Goal: Information Seeking & Learning: Learn about a topic

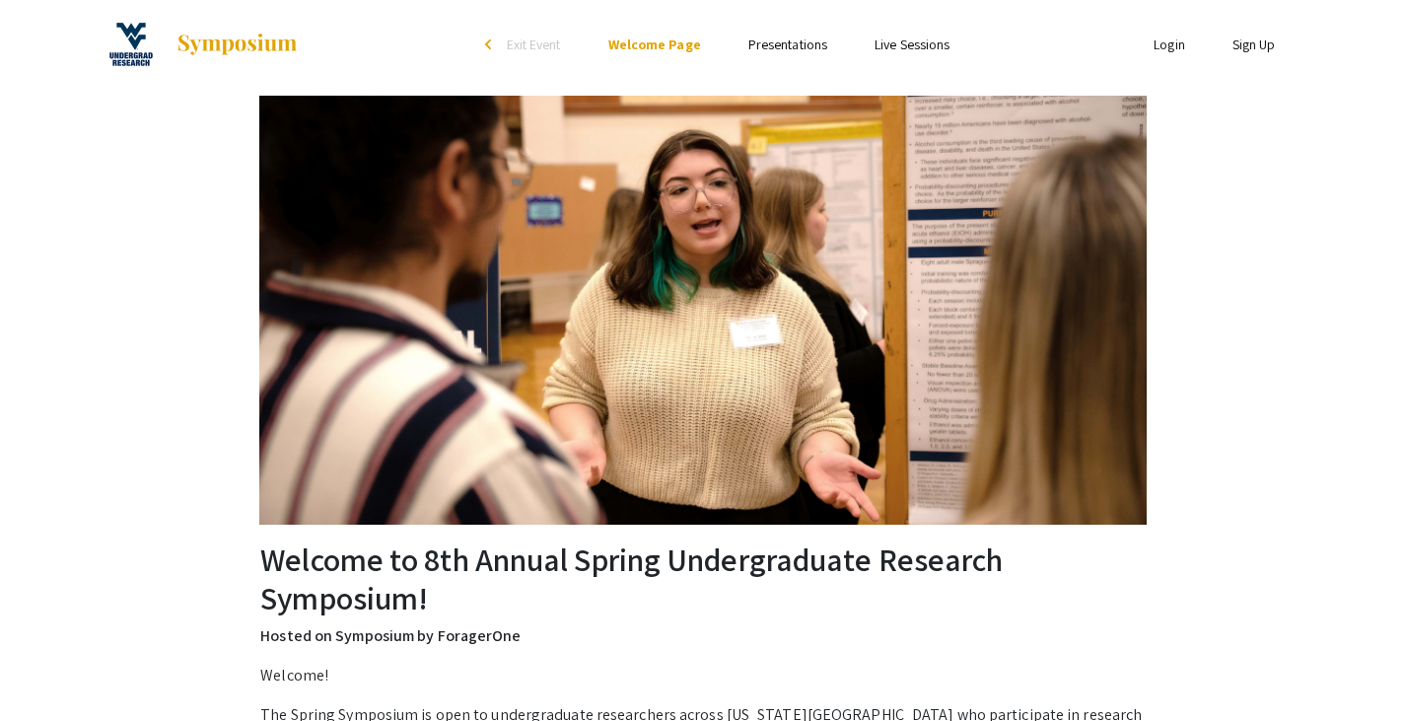
click at [792, 50] on link "Presentations" at bounding box center [788, 45] width 79 height 18
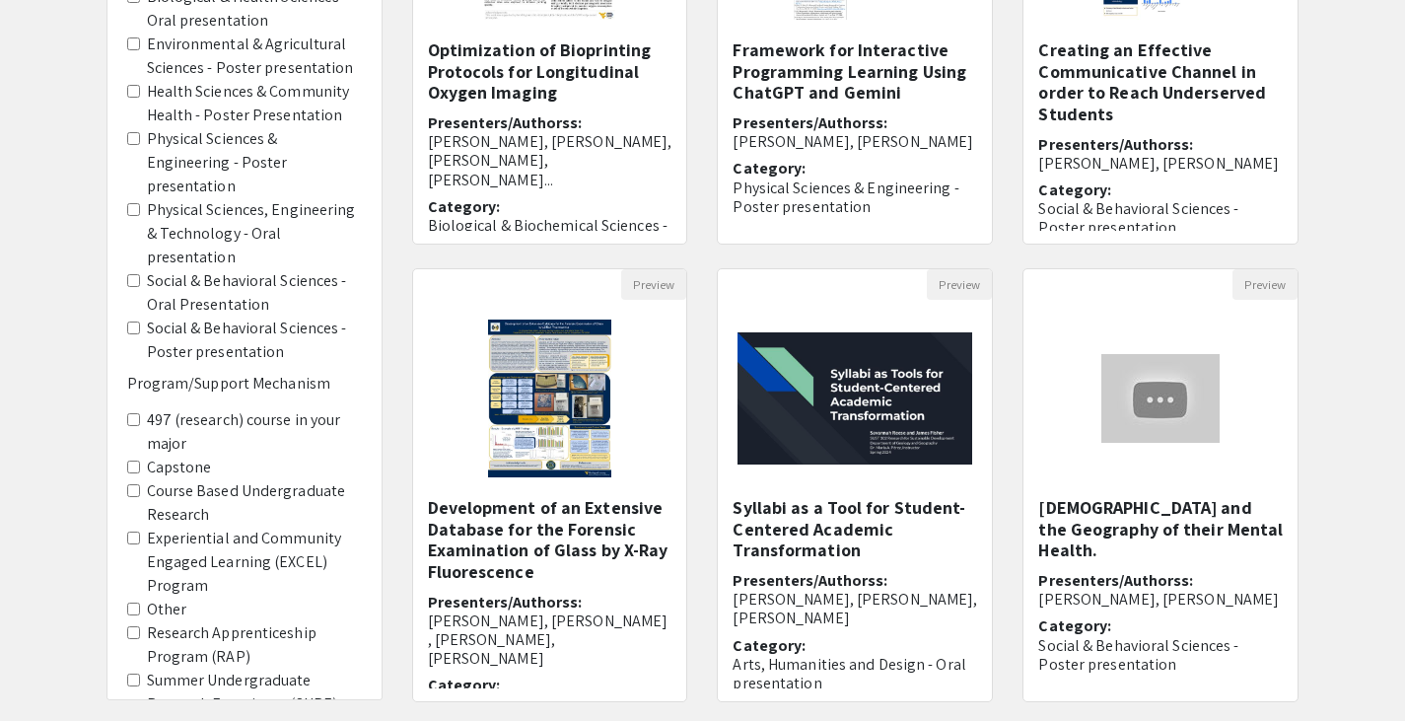
scroll to position [587, 0]
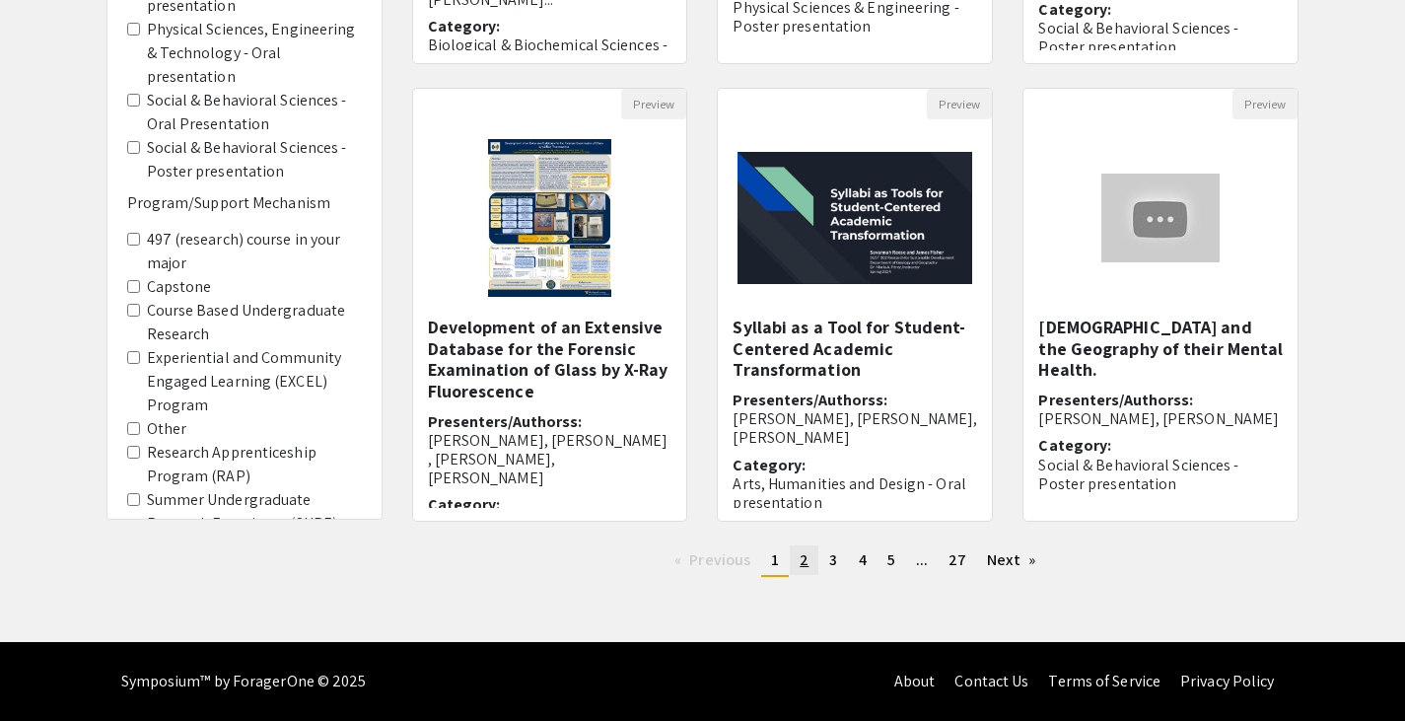
click at [802, 561] on span "2" at bounding box center [804, 559] width 9 height 21
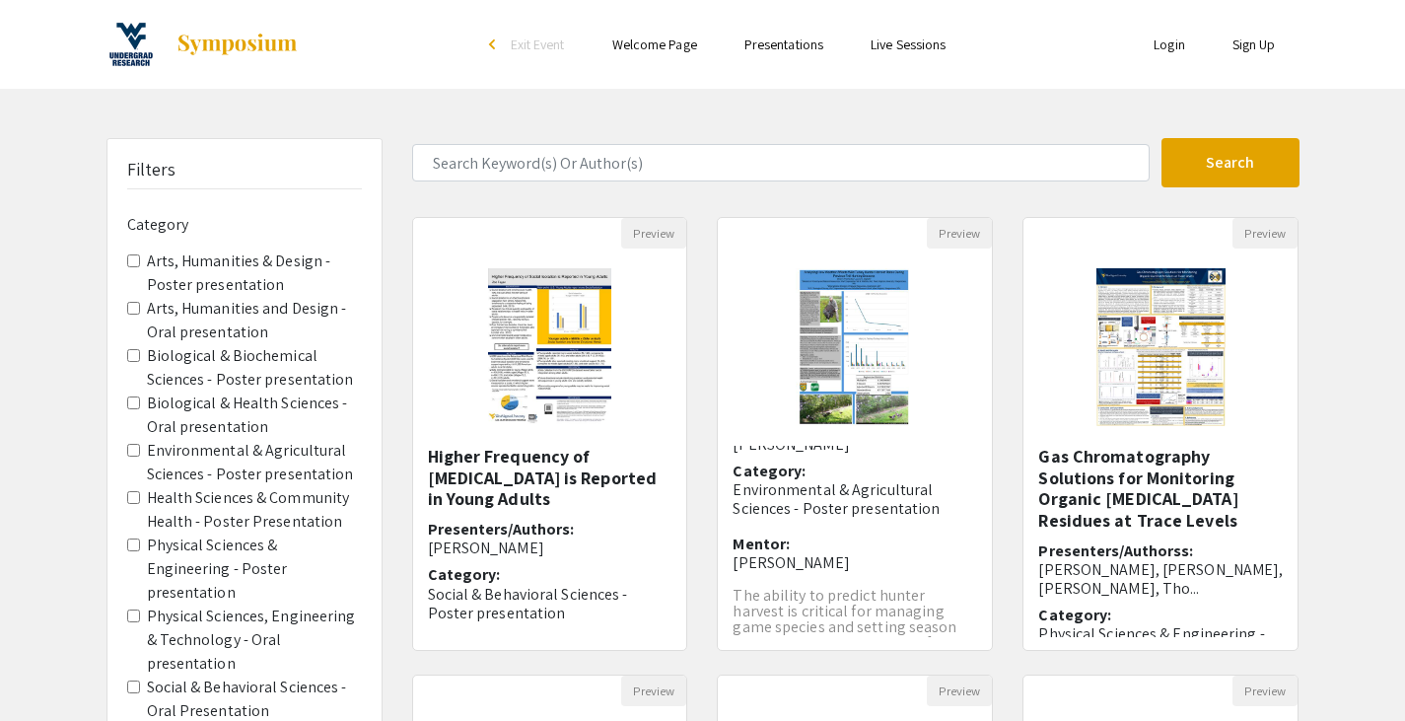
scroll to position [154, 0]
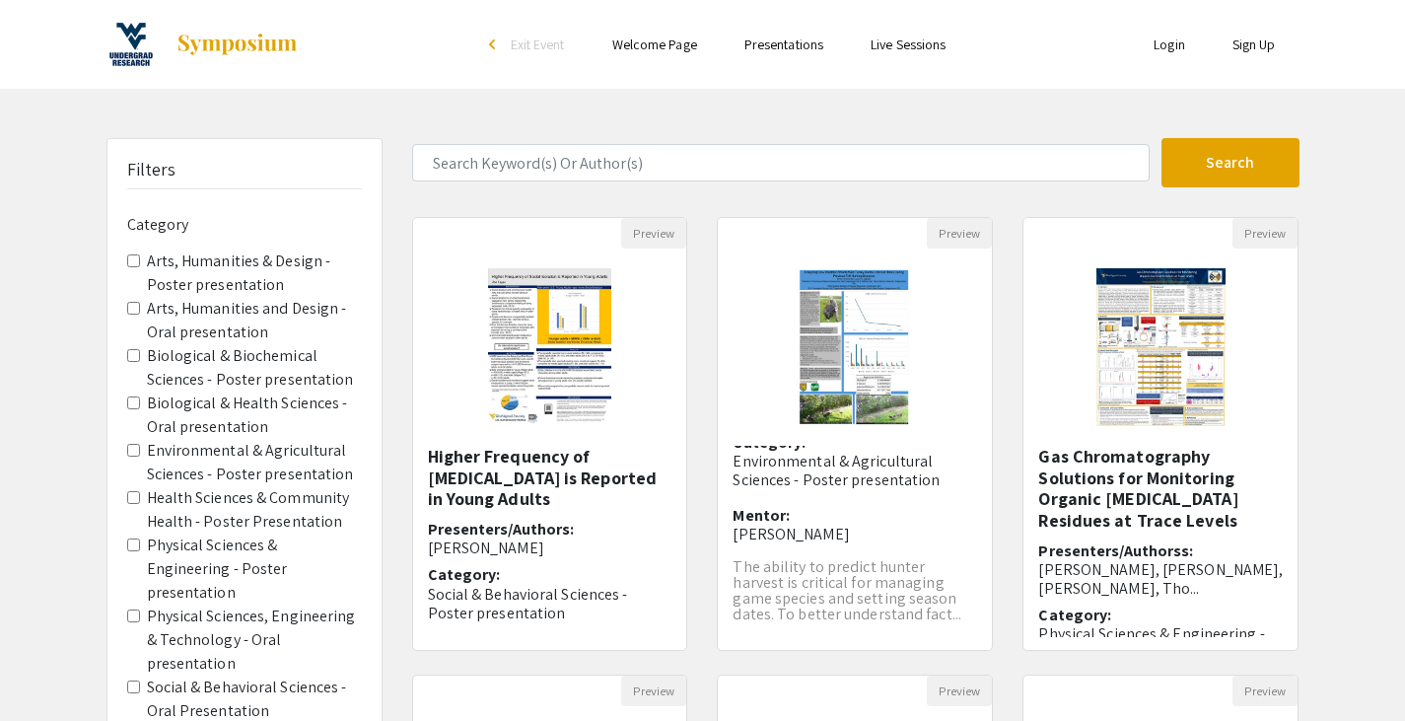
click at [127, 355] on presentation "Biological & Biochemical Sciences - Poster presentation" at bounding box center [133, 355] width 13 height 13
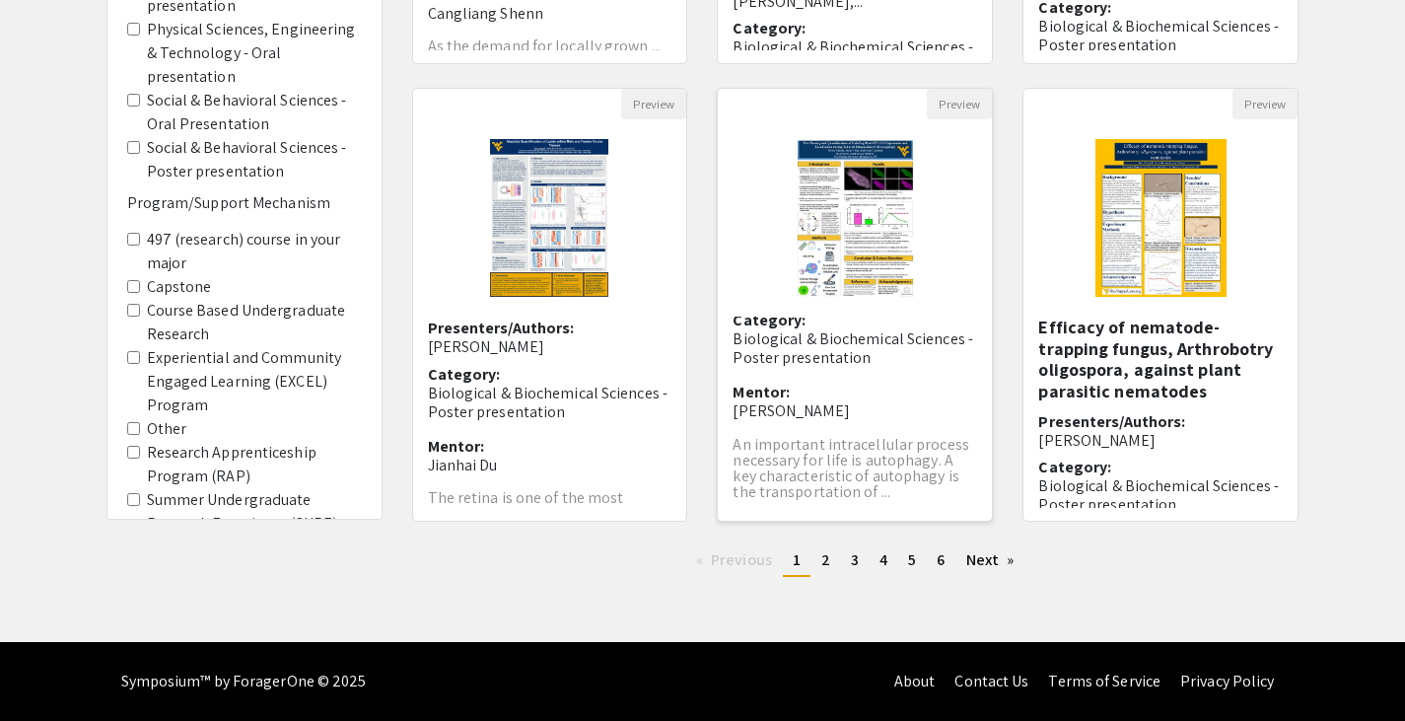
scroll to position [194, 0]
click at [830, 561] on link "page 2" at bounding box center [826, 560] width 29 height 30
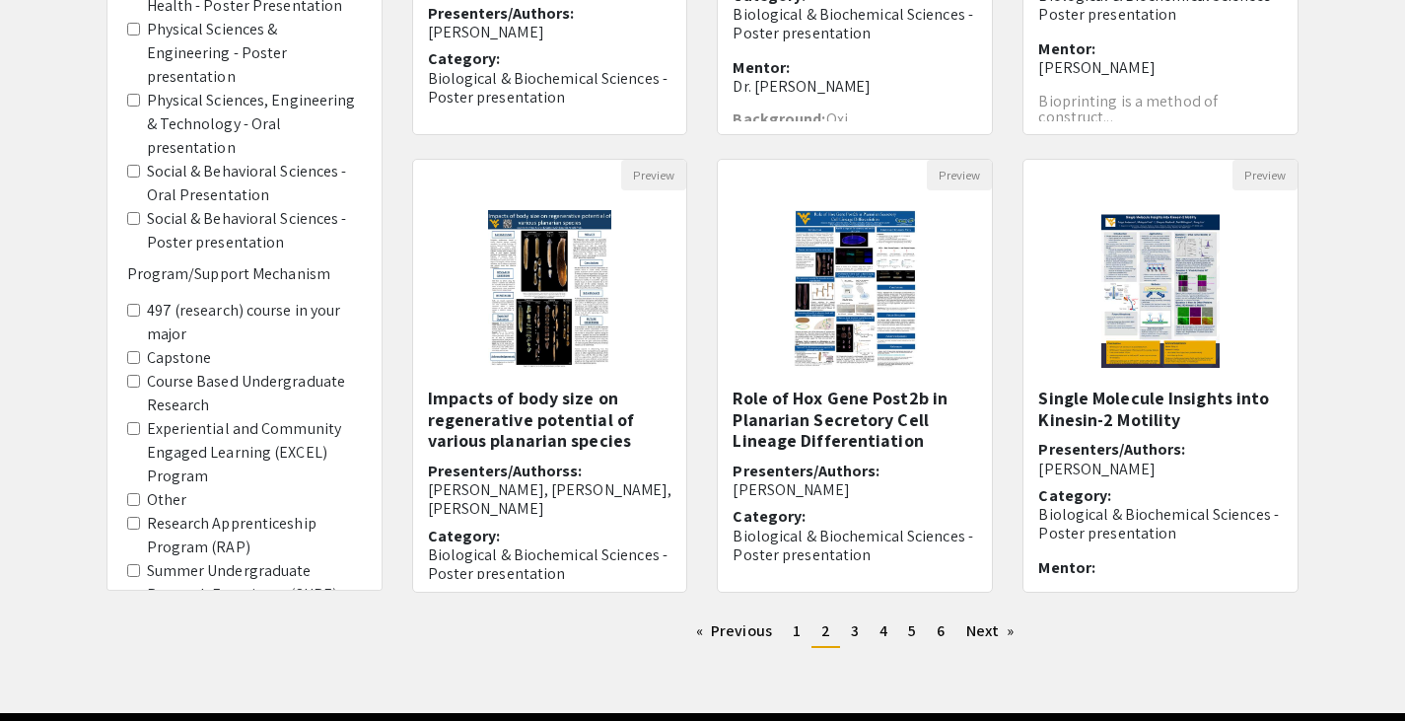
scroll to position [518, 0]
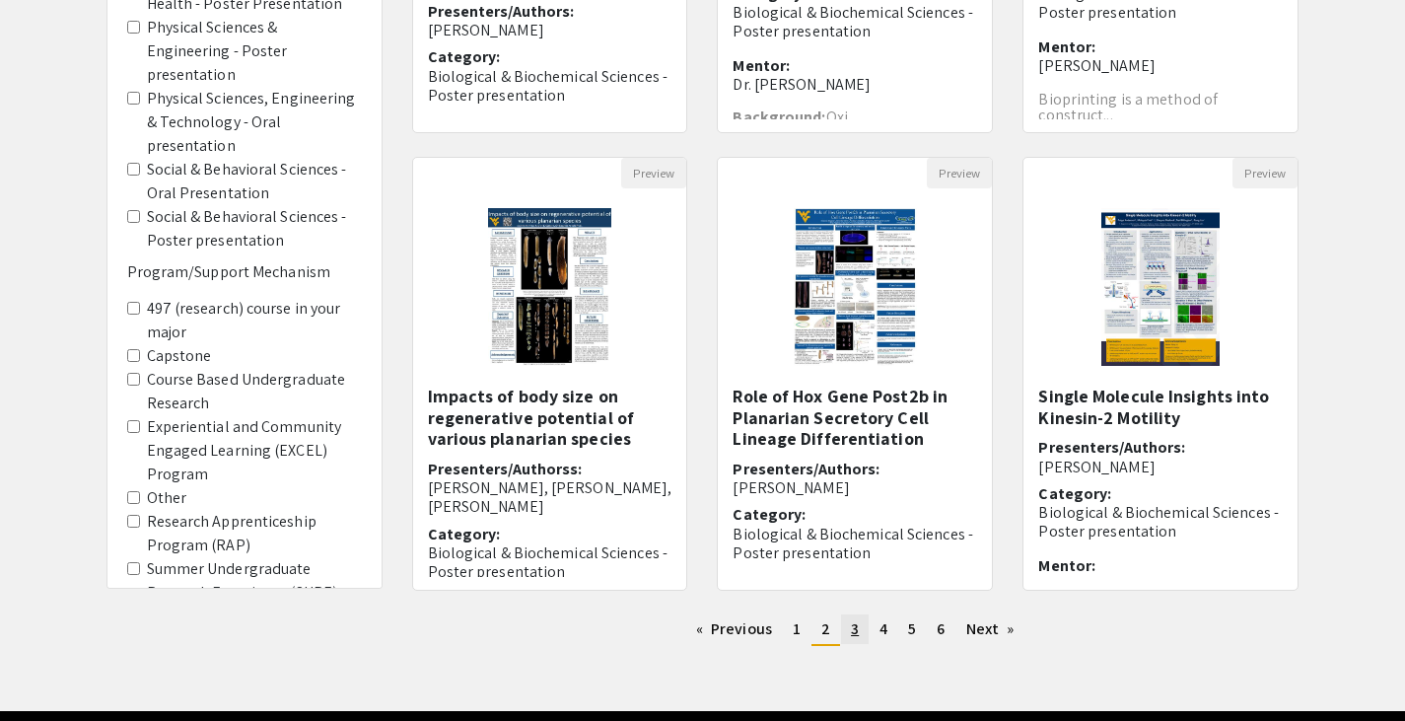
click at [860, 628] on link "page 3" at bounding box center [855, 629] width 28 height 30
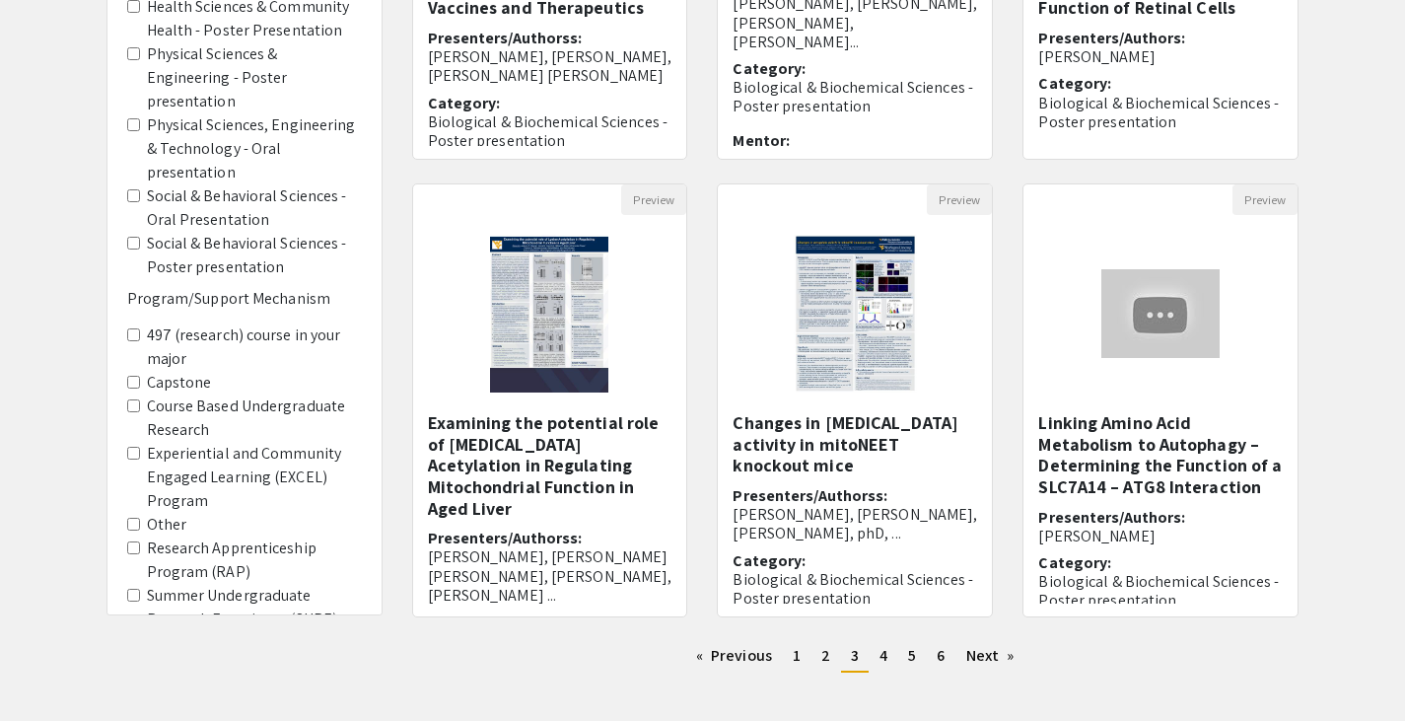
scroll to position [492, 0]
click at [877, 660] on link "page 4" at bounding box center [884, 655] width 28 height 30
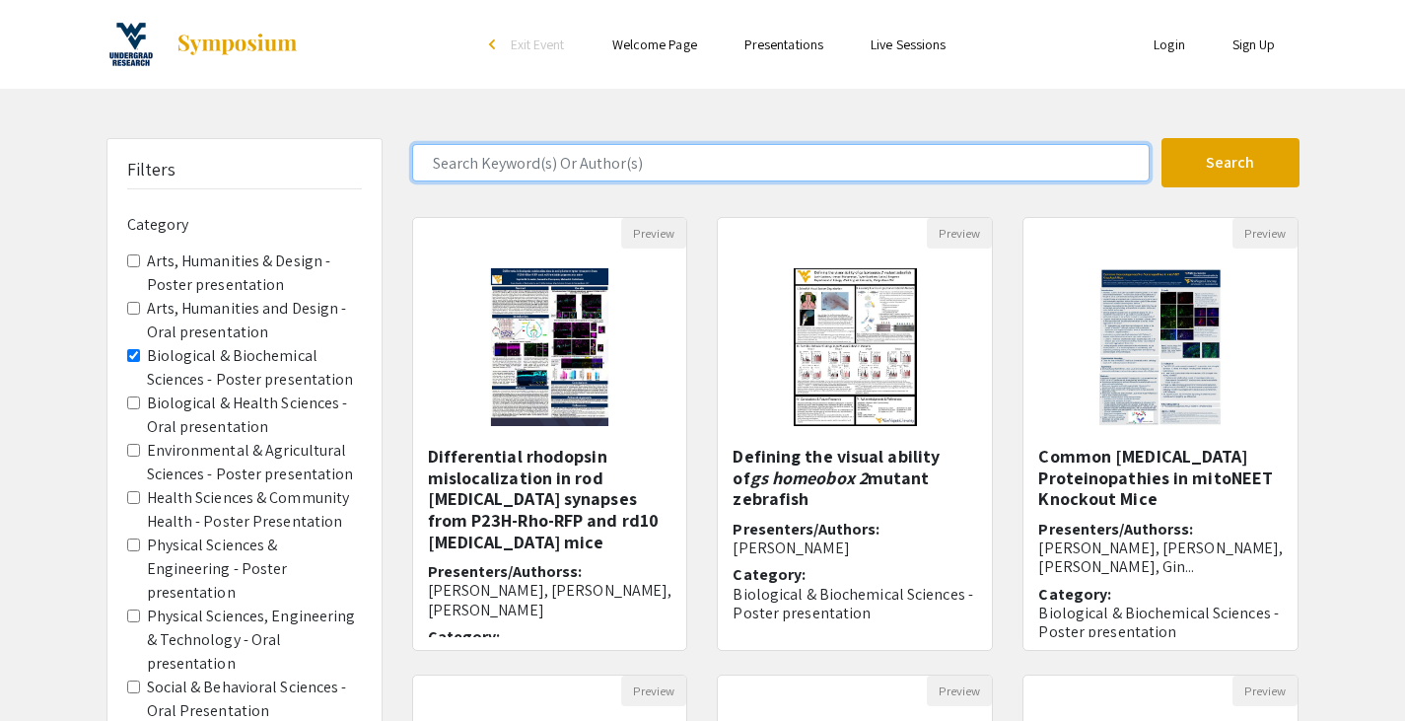
click at [572, 172] on input "Search Keyword(s) Or Author(s)" at bounding box center [781, 162] width 738 height 37
type input "[PERSON_NAME]"
click at [1162, 138] on button "Search" at bounding box center [1231, 162] width 138 height 49
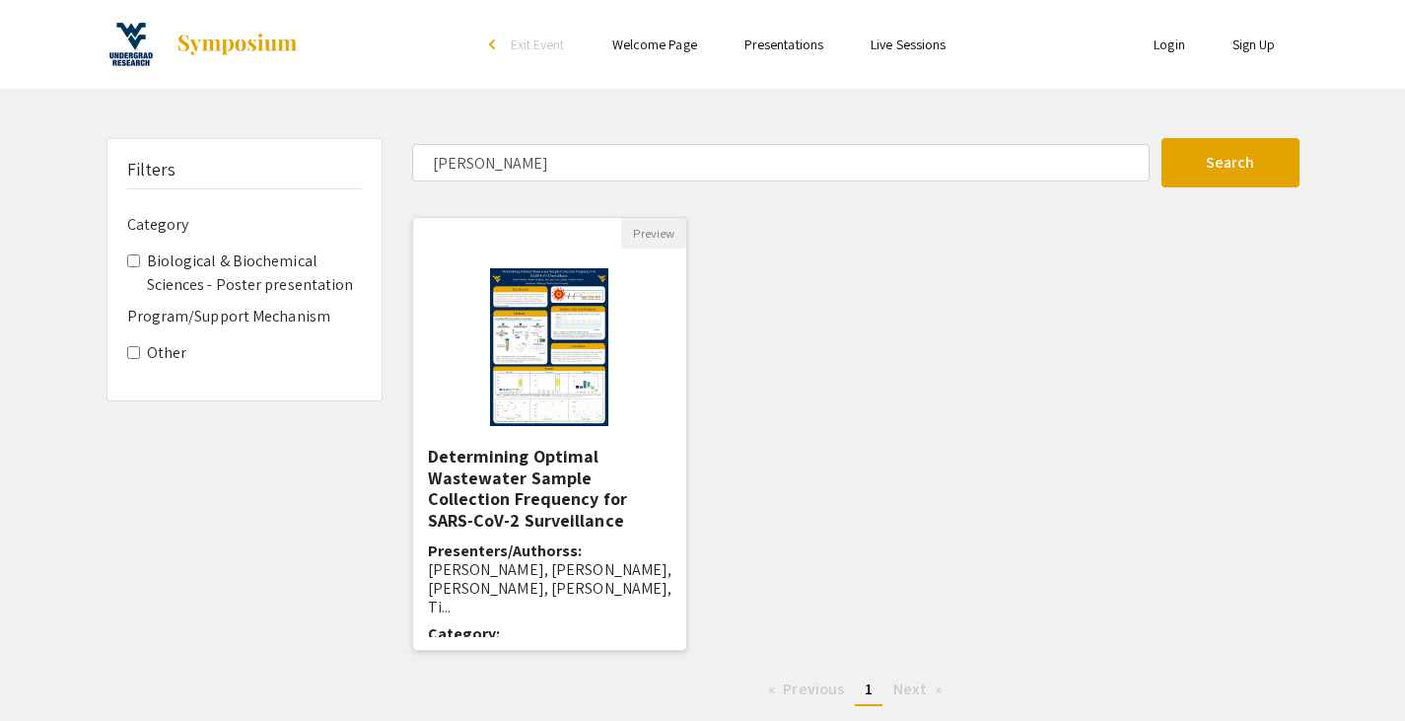
click at [572, 395] on img at bounding box center [549, 347] width 158 height 197
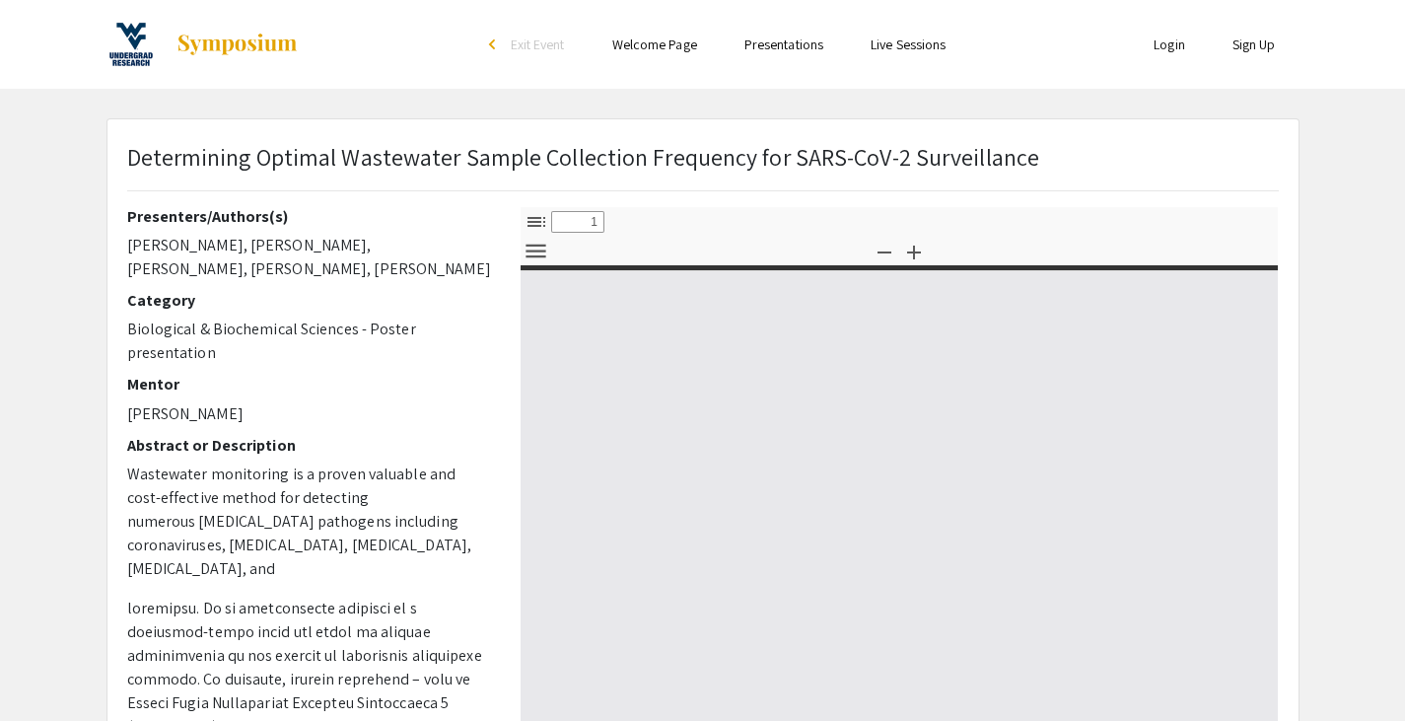
select select "custom"
type input "0"
select select "custom"
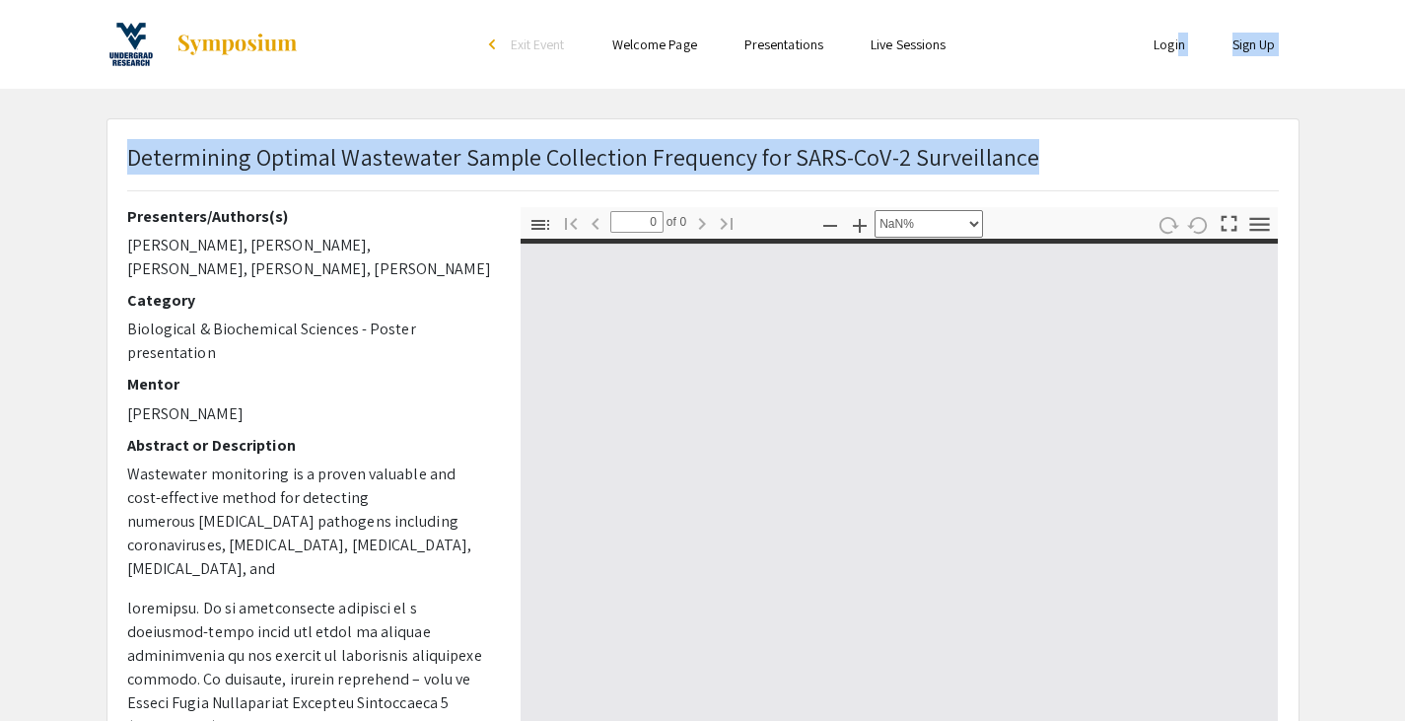
drag, startPoint x: 125, startPoint y: 148, endPoint x: 1177, endPoint y: 23, distance: 1058.8
click at [1177, 23] on div "Skip navigation arrow_back_ios Exit Event Welcome Page Presentations Live Sessi…" at bounding box center [702, 572] width 1405 height 1145
type input "1"
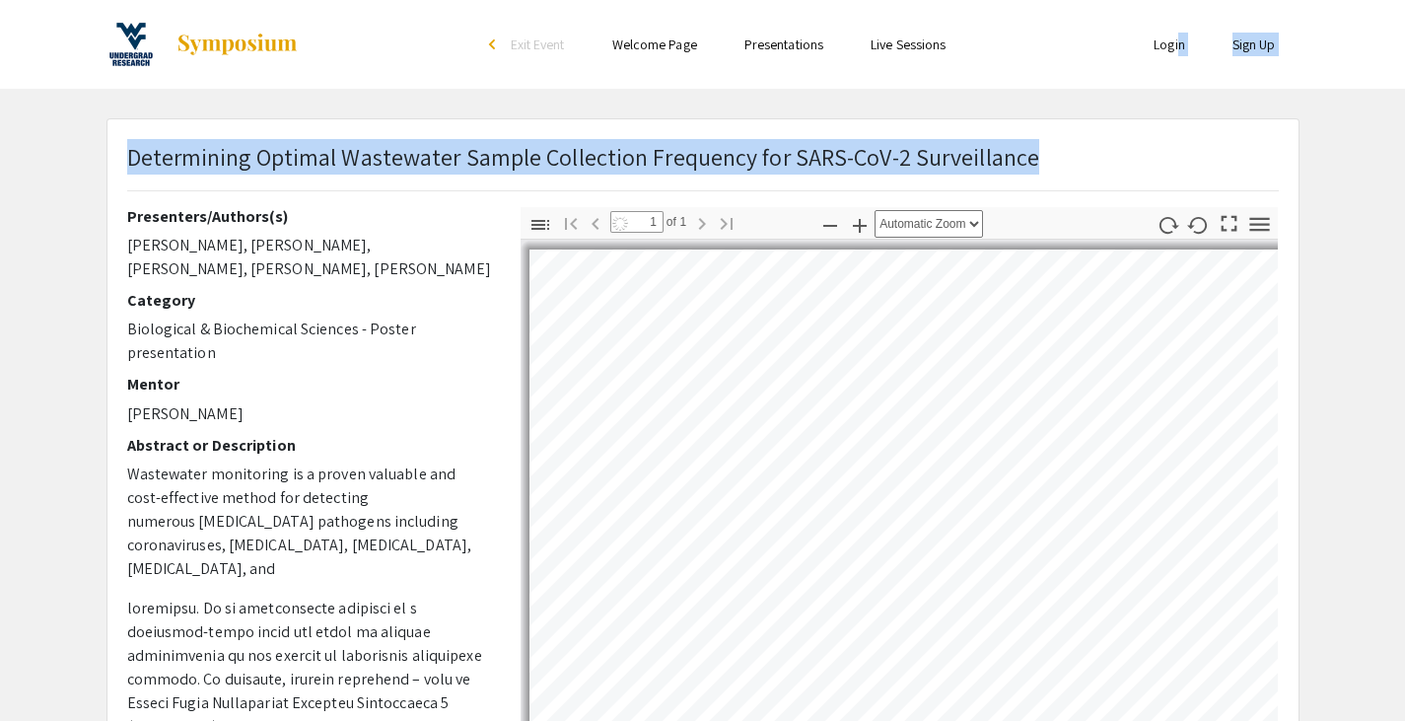
select select "auto"
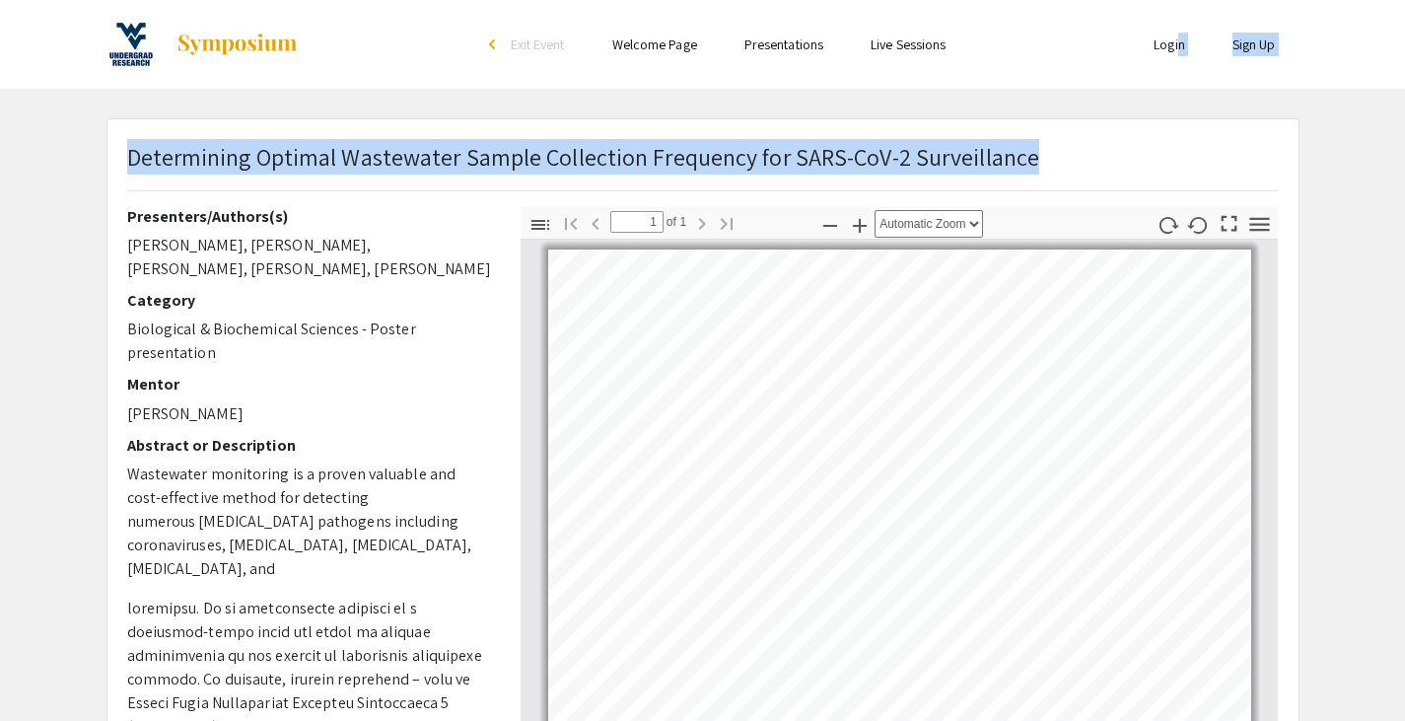
copy div "n Sign Up Determining Optimal Wastewater Sample Collection Frequency for SARS-C…"
